Goal: Task Accomplishment & Management: Use online tool/utility

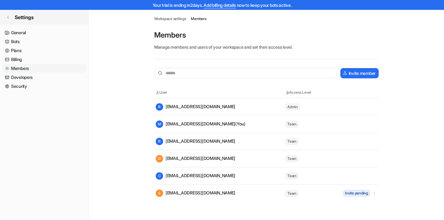
click at [8, 18] on icon at bounding box center [8, 17] width 4 height 4
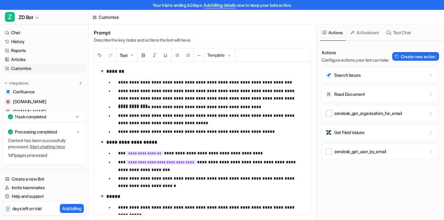
click at [394, 34] on button "Test Chat" at bounding box center [399, 33] width 30 height 10
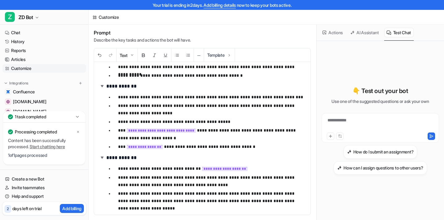
scroll to position [152, 0]
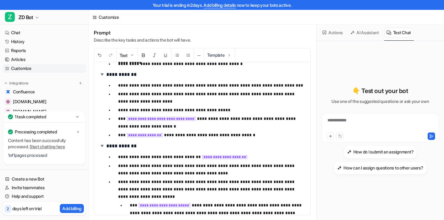
click at [331, 34] on button "Actions" at bounding box center [332, 33] width 25 height 10
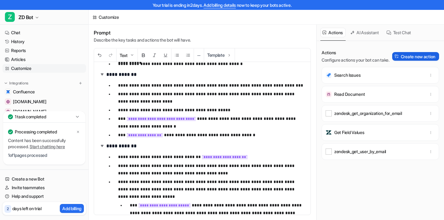
click at [404, 59] on button "Create new action" at bounding box center [415, 56] width 47 height 9
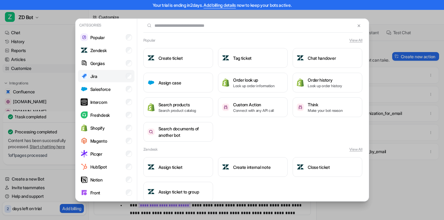
click at [93, 71] on li "Jira" at bounding box center [106, 76] width 56 height 12
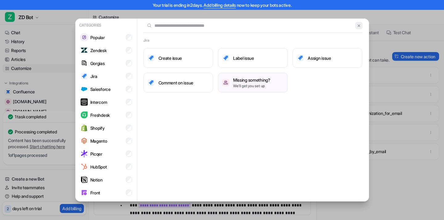
click at [359, 27] on img at bounding box center [359, 25] width 4 height 5
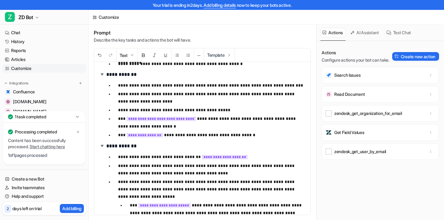
click at [78, 117] on icon at bounding box center [77, 117] width 3 height 2
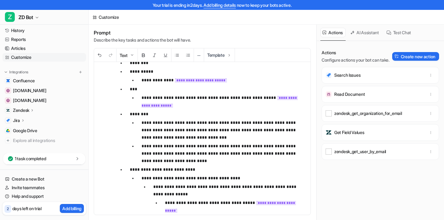
scroll to position [20, 0]
